Goal: Communication & Community: Answer question/provide support

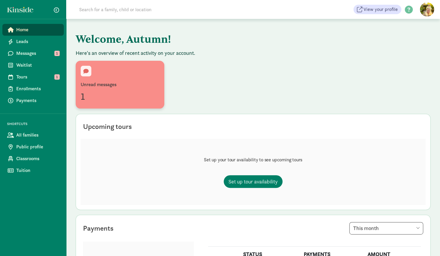
click at [115, 78] on div "Unread messages 1" at bounding box center [120, 85] width 79 height 38
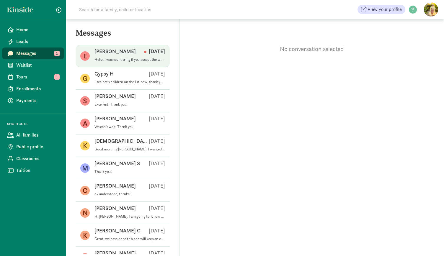
click at [117, 55] on div "Emily S Aug 31" at bounding box center [130, 52] width 71 height 9
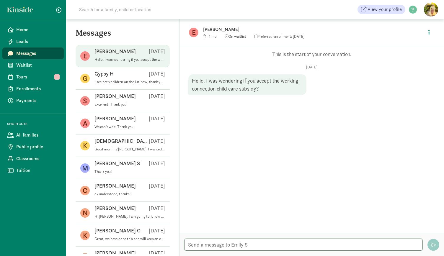
click at [203, 242] on textarea at bounding box center [303, 245] width 239 height 12
drag, startPoint x: 263, startPoint y: 245, endPoint x: 227, endPoint y: 246, distance: 35.5
click at [227, 246] on textarea "Good afternoon. Unfortunately we do not accept subsidy. I believce" at bounding box center [303, 245] width 239 height 12
click at [286, 245] on textarea "Good afternoon. We do not accept subsidy. I believce" at bounding box center [303, 245] width 239 height 12
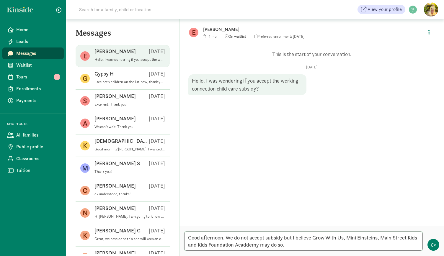
click at [369, 238] on textarea "Good afternoon. We do not accept subsidy but I believe Grow With Us, Mini Einst…" at bounding box center [303, 241] width 239 height 19
click at [256, 245] on textarea "Good afternoon. We do not accept subsidy but I believe Grow With Us, Mini Einst…" at bounding box center [303, 241] width 239 height 19
type textarea "Good afternoon. We do not accept subsidy but I believe Grow With Us, Mini Einst…"
click at [434, 247] on span "button" at bounding box center [433, 244] width 5 height 5
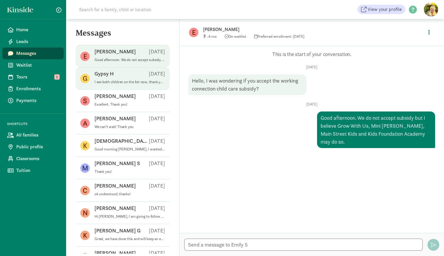
click at [131, 75] on div "Gypsy H Aug 30" at bounding box center [130, 74] width 71 height 9
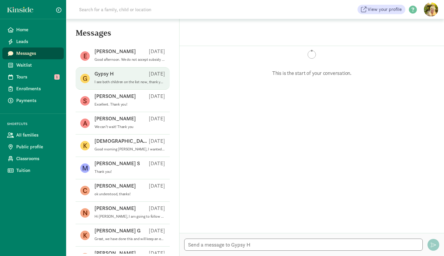
scroll to position [81, 0]
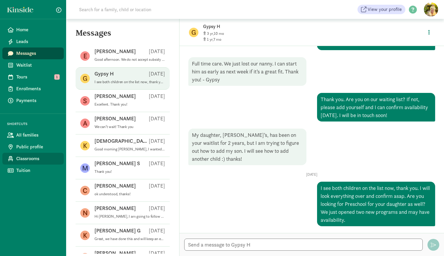
click at [37, 158] on span "Classrooms" at bounding box center [37, 158] width 43 height 7
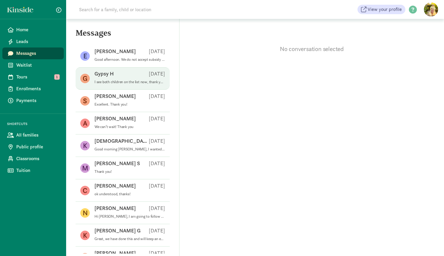
click at [112, 85] on span "Gypsy H [DATE] I see both children on the list now, thank you. I will look ever…" at bounding box center [130, 78] width 71 height 17
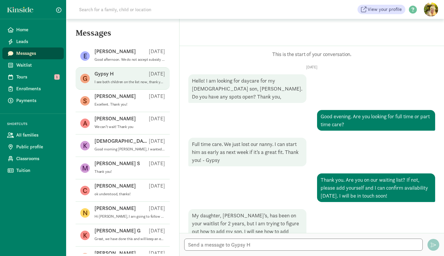
scroll to position [81, 0]
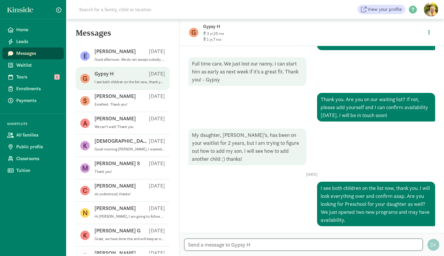
click at [198, 245] on textarea at bounding box center [303, 245] width 239 height 12
click at [220, 246] on textarea "Thank you fo ryour patience. We do have aspace availabel" at bounding box center [303, 245] width 239 height 12
click at [283, 246] on textarea "Thank you for your patience. We do have aspace availabel" at bounding box center [303, 245] width 239 height 12
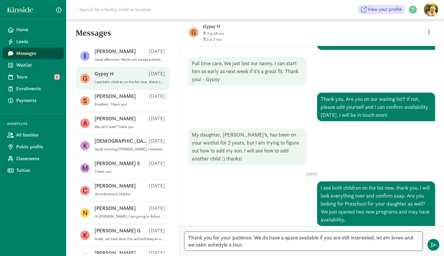
click at [392, 237] on textarea "Thank you for your patience. We do have a space available if you are still inte…" at bounding box center [303, 241] width 239 height 19
click at [213, 245] on textarea "Thank you for your patience. We do have a space available if you are still inte…" at bounding box center [303, 241] width 239 height 19
type textarea "Thank you for your patience. We do have a space available if you are still inte…"
click at [433, 240] on button "button" at bounding box center [434, 245] width 12 height 12
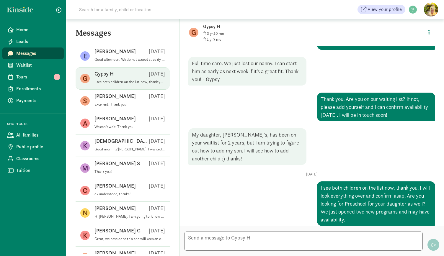
scroll to position [126, 0]
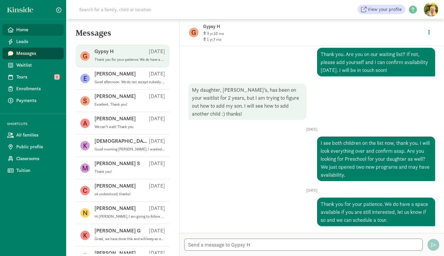
click at [23, 34] on link "Home" at bounding box center [32, 30] width 61 height 12
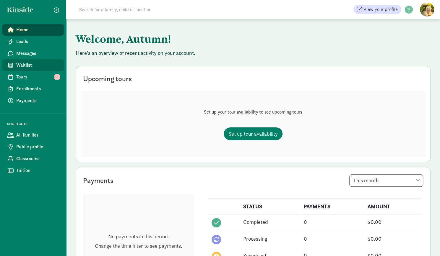
click at [51, 68] on span "Waitlist" at bounding box center [37, 65] width 43 height 7
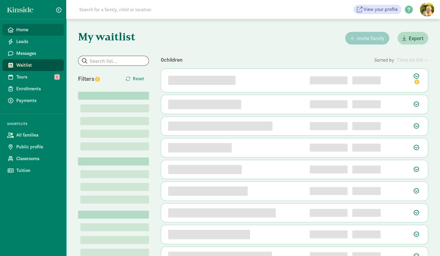
click at [30, 32] on span "Home" at bounding box center [37, 29] width 43 height 7
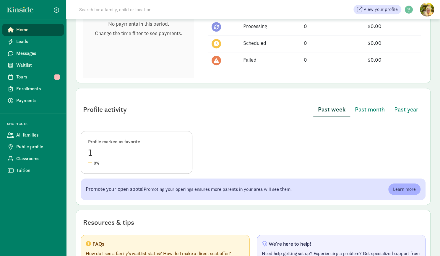
scroll to position [252, 0]
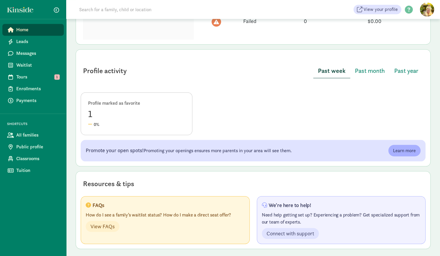
click at [90, 109] on div "1" at bounding box center [136, 114] width 97 height 14
click at [369, 72] on span "Past month" at bounding box center [370, 70] width 30 height 9
click at [399, 72] on span "Past year" at bounding box center [406, 70] width 24 height 9
click at [373, 71] on span "Past month" at bounding box center [369, 70] width 30 height 9
click at [332, 72] on span "Past week" at bounding box center [331, 70] width 26 height 9
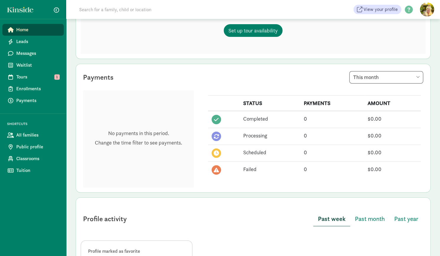
scroll to position [103, 0]
click at [382, 76] on select "This week This month This year" at bounding box center [386, 77] width 74 height 12
click at [349, 71] on select "This week This month This year" at bounding box center [386, 77] width 74 height 12
click at [386, 80] on select "This week This month This year" at bounding box center [386, 77] width 74 height 12
select select "year"
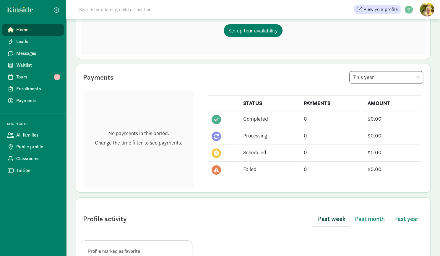
click at [349, 71] on select "This week This month This year" at bounding box center [386, 77] width 74 height 12
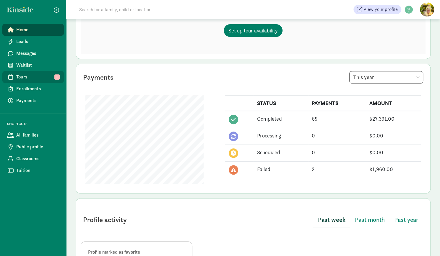
click at [30, 78] on span "Tours" at bounding box center [37, 77] width 43 height 7
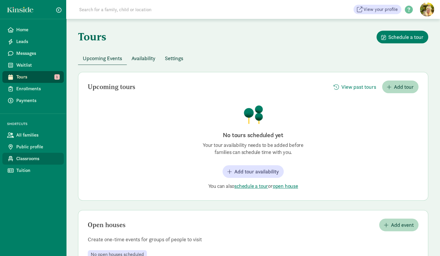
click at [28, 159] on span "Classrooms" at bounding box center [37, 158] width 43 height 7
click at [138, 58] on span "Availability" at bounding box center [143, 58] width 24 height 8
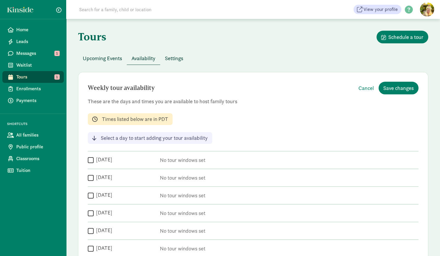
click at [173, 57] on span "Settings" at bounding box center [174, 58] width 18 height 8
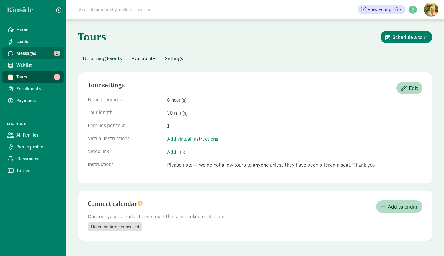
click at [48, 56] on span "Messages" at bounding box center [37, 53] width 43 height 7
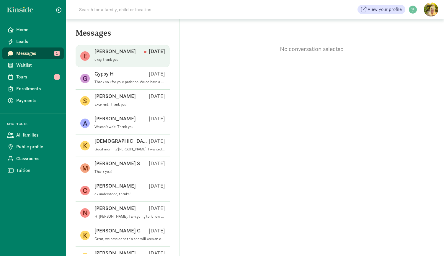
click at [105, 61] on p "okay, thank you" at bounding box center [130, 59] width 71 height 5
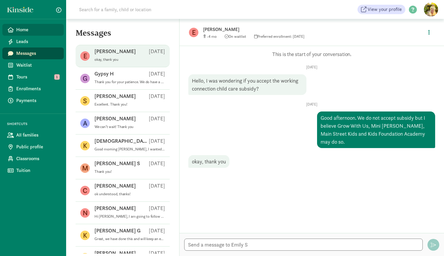
click at [37, 32] on span "Home" at bounding box center [37, 29] width 43 height 7
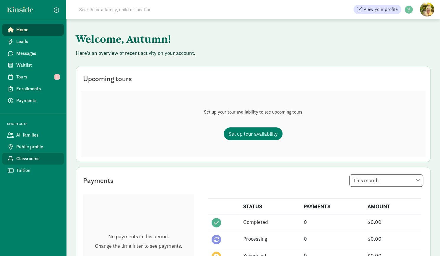
click at [35, 159] on span "Classrooms" at bounding box center [37, 158] width 43 height 7
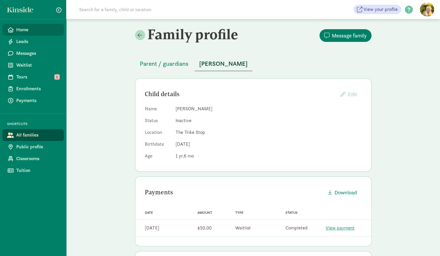
click at [26, 28] on span "Home" at bounding box center [37, 29] width 43 height 7
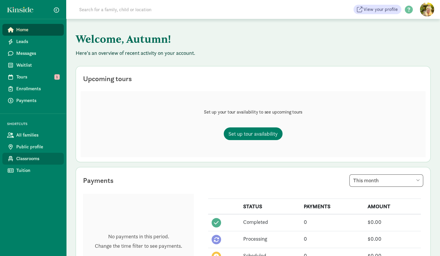
click at [39, 160] on span "Classrooms" at bounding box center [37, 158] width 43 height 7
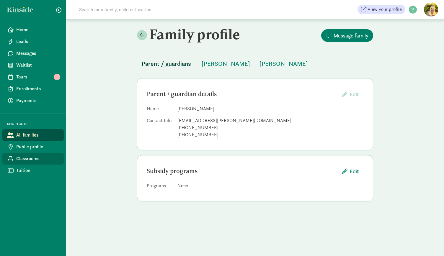
click at [26, 160] on span "Classrooms" at bounding box center [37, 158] width 43 height 7
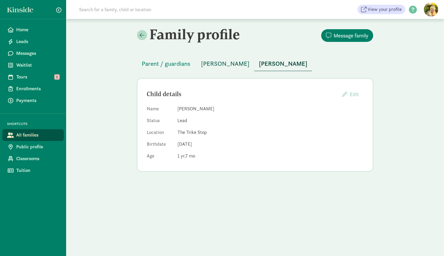
click at [219, 63] on span "[PERSON_NAME]" at bounding box center [225, 63] width 48 height 9
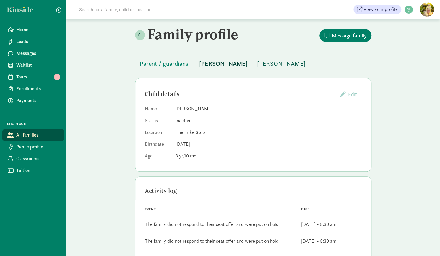
click at [271, 65] on span "[PERSON_NAME]" at bounding box center [281, 63] width 48 height 9
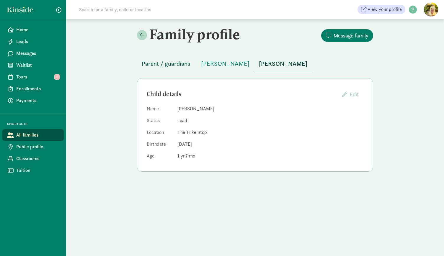
click at [174, 65] on span "Parent / guardians" at bounding box center [166, 63] width 49 height 9
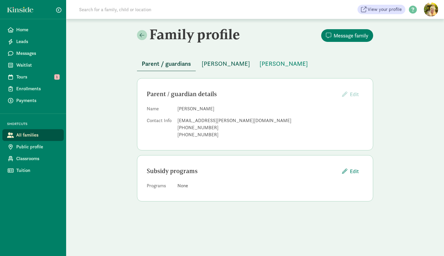
click at [228, 62] on span "Giabella Mazhari" at bounding box center [226, 63] width 48 height 9
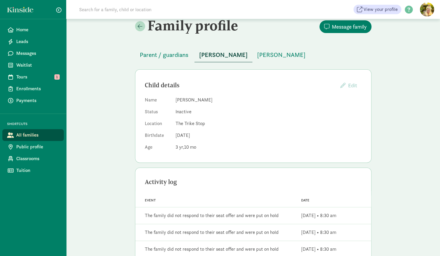
scroll to position [9, 0]
click at [266, 51] on span "Kayvon Mazhari" at bounding box center [281, 54] width 48 height 9
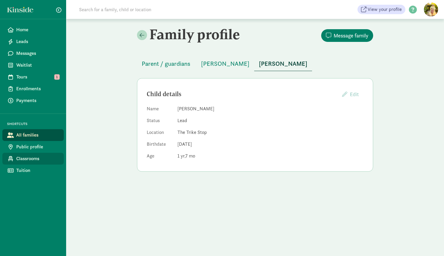
click at [41, 161] on span "Classrooms" at bounding box center [37, 158] width 43 height 7
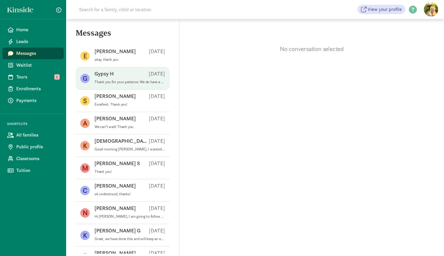
click at [119, 85] on span "Gypsy H [DATE] Thank you for your patience. We do have a space available if you…" at bounding box center [130, 78] width 71 height 17
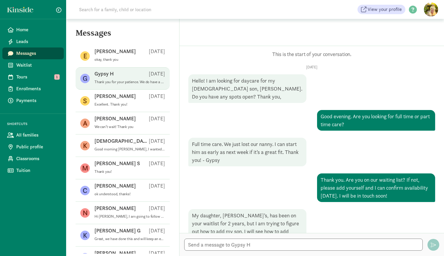
scroll to position [126, 0]
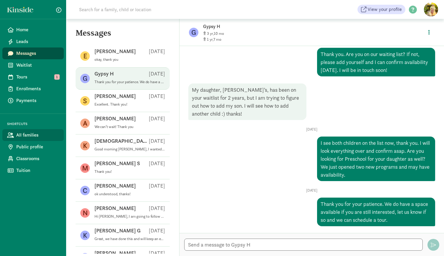
click at [27, 138] on span "All families" at bounding box center [37, 135] width 43 height 7
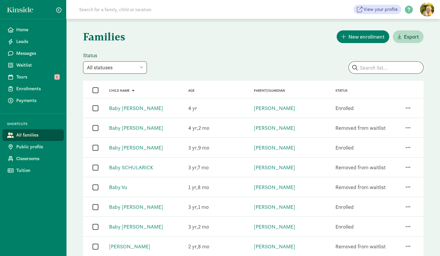
click at [136, 71] on select "All statuses Enrolled Inactive Removed from waitlist On waitlist Booked tour Le…" at bounding box center [115, 67] width 64 height 12
click at [83, 61] on select "All statuses Enrolled Inactive Removed from waitlist On waitlist Booked tour Le…" at bounding box center [115, 67] width 64 height 12
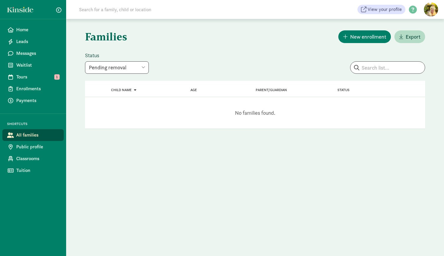
click at [145, 63] on select "All statuses Enrolled Inactive Removed from waitlist On waitlist Booked tour Le…" at bounding box center [117, 67] width 64 height 12
click at [85, 61] on select "All statuses Enrolled Inactive Removed from waitlist On waitlist Booked tour Le…" at bounding box center [117, 67] width 64 height 12
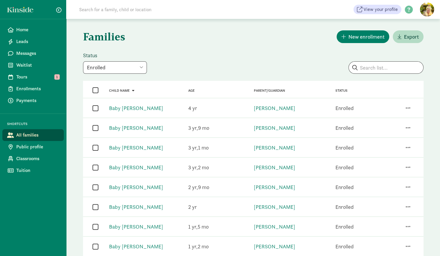
click at [136, 70] on select "All statuses Enrolled Inactive Removed from waitlist On waitlist Booked tour Le…" at bounding box center [115, 67] width 64 height 12
click at [83, 61] on select "All statuses Enrolled Inactive Removed from waitlist On waitlist Booked tour Le…" at bounding box center [115, 67] width 64 height 12
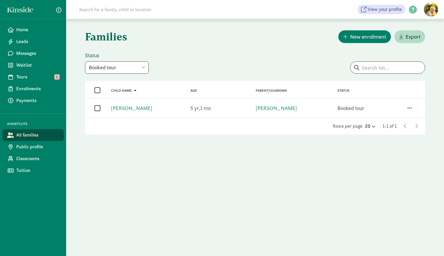
click at [142, 69] on select "All statuses Enrolled Inactive Removed from waitlist On waitlist Booked tour Le…" at bounding box center [117, 67] width 64 height 12
click at [85, 61] on select "All statuses Enrolled Inactive Removed from waitlist On waitlist Booked tour Le…" at bounding box center [117, 67] width 64 height 12
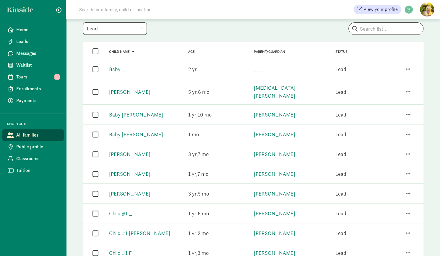
scroll to position [6, 0]
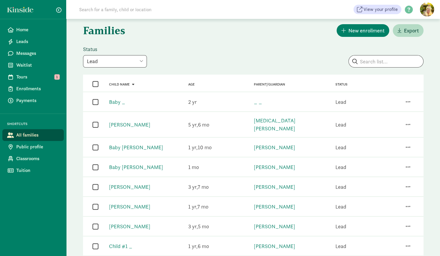
click at [118, 61] on select "All statuses Enrolled Inactive Removed from waitlist On waitlist Booked tour Le…" at bounding box center [115, 61] width 64 height 12
select select "unenrolled"
click at [83, 55] on select "All statuses Enrolled Inactive Removed from waitlist On waitlist Booked tour Le…" at bounding box center [115, 61] width 64 height 12
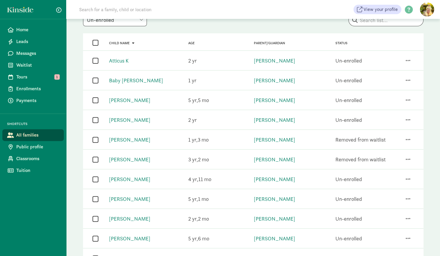
scroll to position [0, 0]
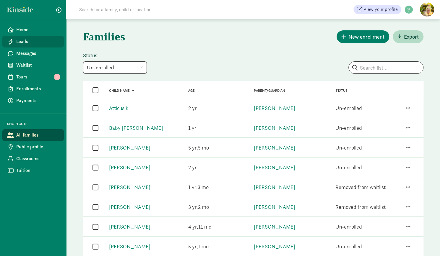
click at [19, 39] on span "Leads" at bounding box center [37, 41] width 43 height 7
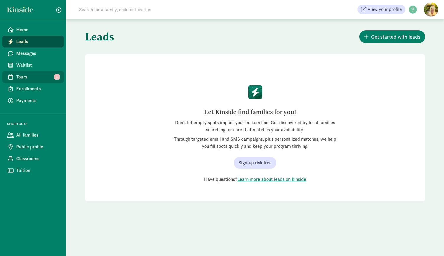
click at [29, 82] on link "Tours 1" at bounding box center [32, 77] width 61 height 12
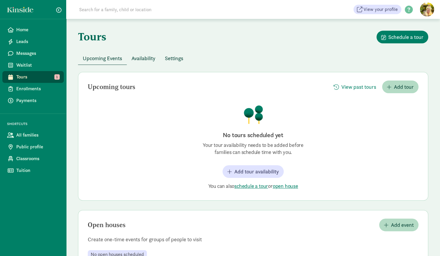
click at [138, 59] on span "Availability" at bounding box center [143, 58] width 24 height 8
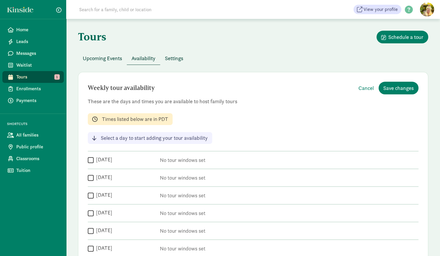
click at [176, 57] on span "Settings" at bounding box center [174, 58] width 18 height 8
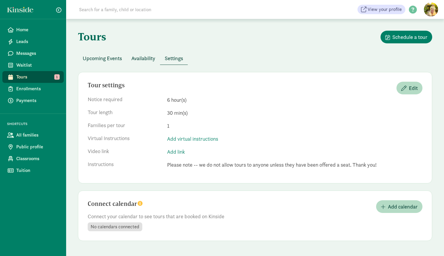
click at [110, 58] on span "Upcoming Events" at bounding box center [102, 58] width 39 height 8
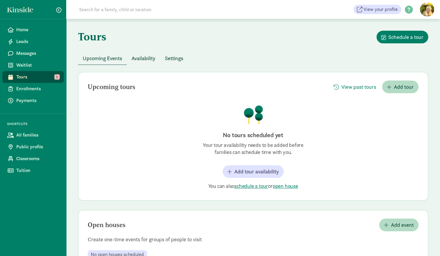
scroll to position [23, 0]
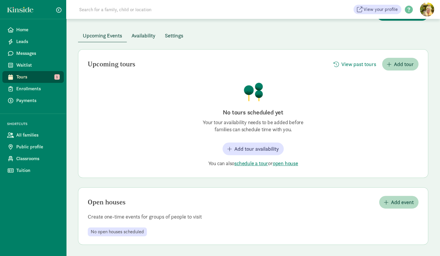
click at [150, 34] on span "Availability" at bounding box center [143, 36] width 24 height 8
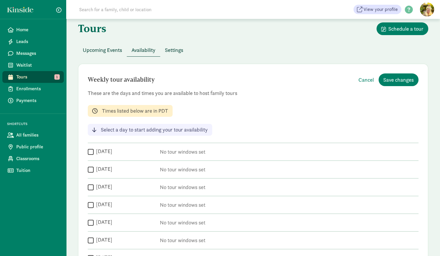
scroll to position [0, 0]
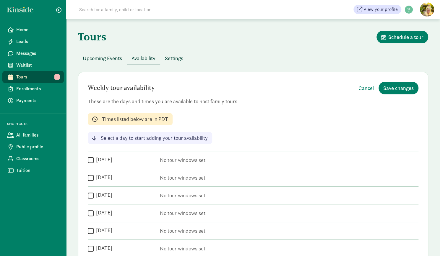
click at [180, 56] on span "Settings" at bounding box center [174, 58] width 18 height 8
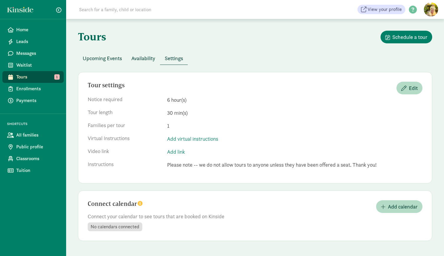
click at [107, 59] on span "Upcoming Events" at bounding box center [102, 58] width 39 height 8
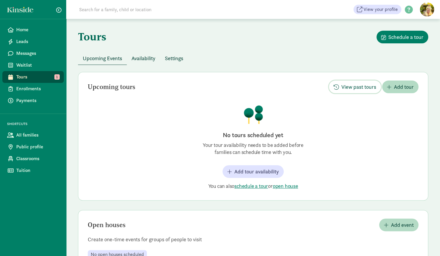
click at [346, 85] on span "View past tours" at bounding box center [358, 87] width 35 height 8
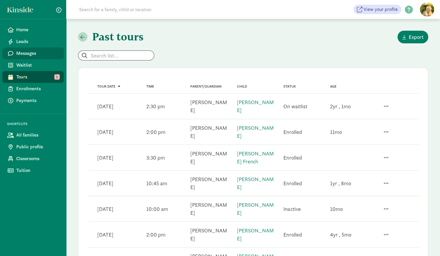
click at [36, 55] on span "Messages" at bounding box center [37, 53] width 43 height 7
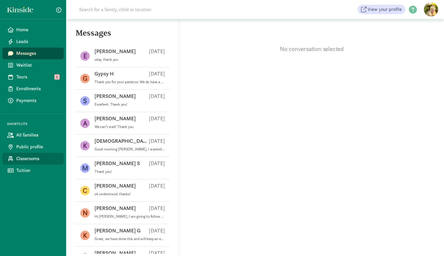
click at [23, 156] on span "Classrooms" at bounding box center [37, 158] width 43 height 7
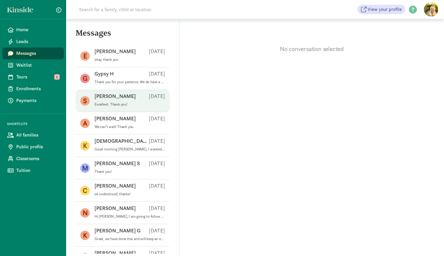
click at [128, 102] on p "Excellent. Thank you!" at bounding box center [130, 104] width 71 height 5
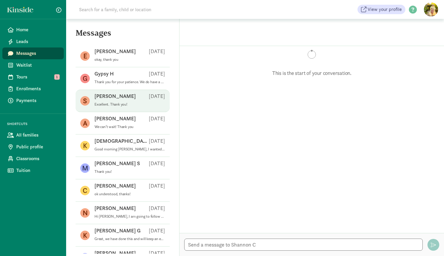
scroll to position [92, 0]
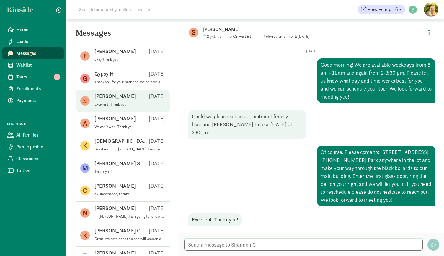
click at [206, 250] on textarea at bounding box center [303, 245] width 239 height 12
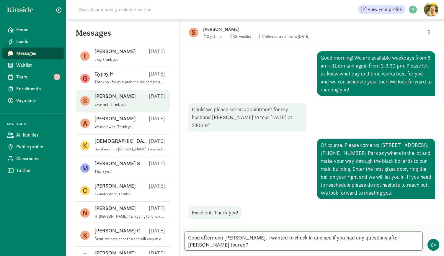
click at [417, 245] on textarea "Good afternoon [PERSON_NAME]. I wanted to check in and see if you had any quest…" at bounding box center [303, 241] width 239 height 19
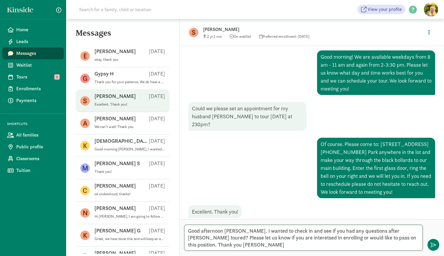
scroll to position [0, 0]
click at [195, 247] on textarea "Good afternoon [PERSON_NAME]. I wanted to check in and see if you had any quest…" at bounding box center [303, 238] width 239 height 26
click at [224, 231] on textarea "Good afternoon [PERSON_NAME]. I wanted to check in and see if you had any quest…" at bounding box center [303, 238] width 239 height 26
type textarea "Good afternoon, [PERSON_NAME]. I wanted to check in and see if you had any ques…"
click at [439, 247] on div "Good afternoon, [PERSON_NAME]. I wanted to check in and see if you had any ques…" at bounding box center [312, 237] width 265 height 37
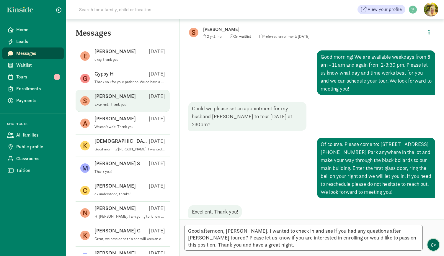
click at [432, 246] on span "button" at bounding box center [433, 244] width 5 height 5
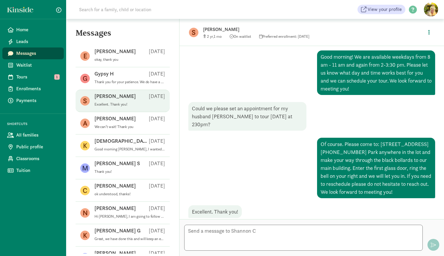
scroll to position [153, 0]
